Goal: Find specific page/section: Find specific page/section

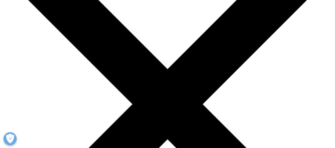
scroll to position [72, 0]
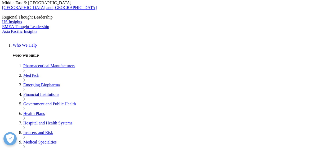
scroll to position [104, 0]
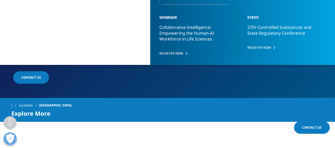
click at [50, 115] on div "Explore More" at bounding box center [31, 113] width 41 height 6
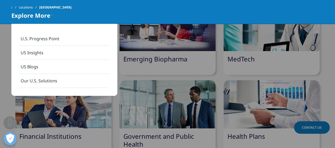
scroll to position [695, 0]
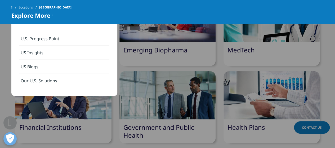
click at [266, 108] on div at bounding box center [271, 95] width 96 height 48
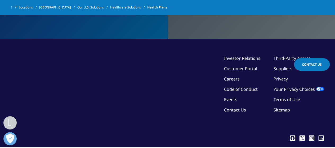
scroll to position [1222, 0]
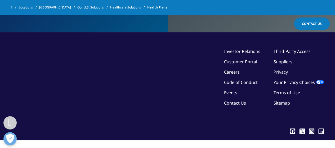
click at [283, 61] on link "Suppliers" at bounding box center [283, 62] width 19 height 6
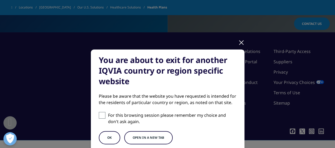
click at [148, 135] on button "Open in a new tab" at bounding box center [148, 137] width 48 height 13
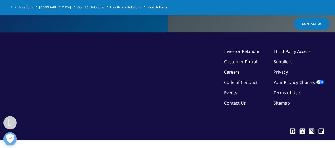
click at [292, 54] on ul "Third-Party Access Suppliers Privacy Your Privacy Choices Terms of Use Sitemap" at bounding box center [299, 79] width 50 height 62
click at [288, 50] on link "Third-Party Access" at bounding box center [292, 51] width 37 height 6
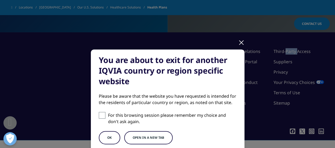
drag, startPoint x: 146, startPoint y: 140, endPoint x: 148, endPoint y: 134, distance: 6.7
click at [148, 134] on button "Open in a new tab" at bounding box center [148, 137] width 48 height 13
